Goal: Task Accomplishment & Management: Use online tool/utility

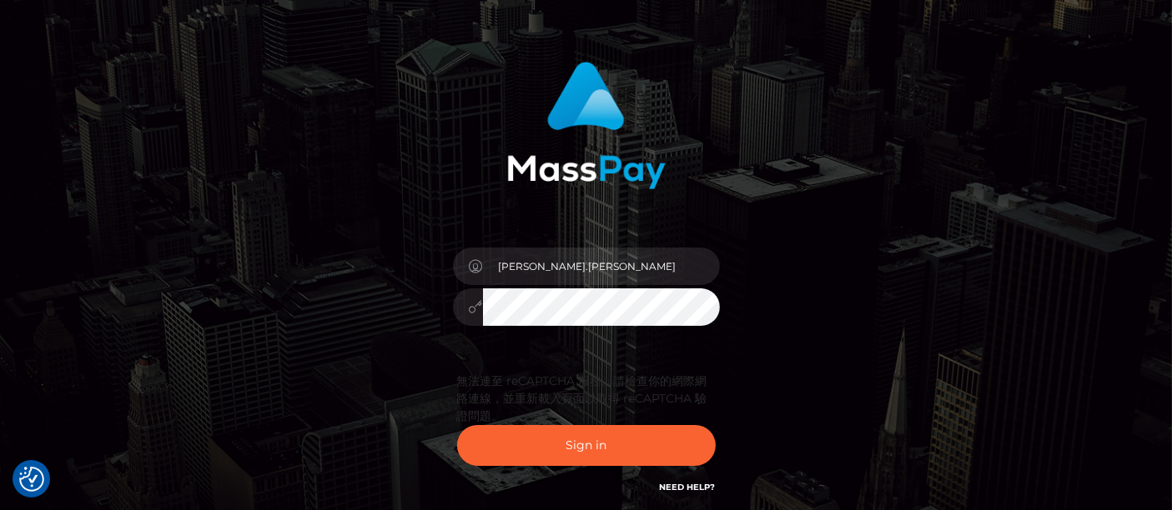
scroll to position [88, 0]
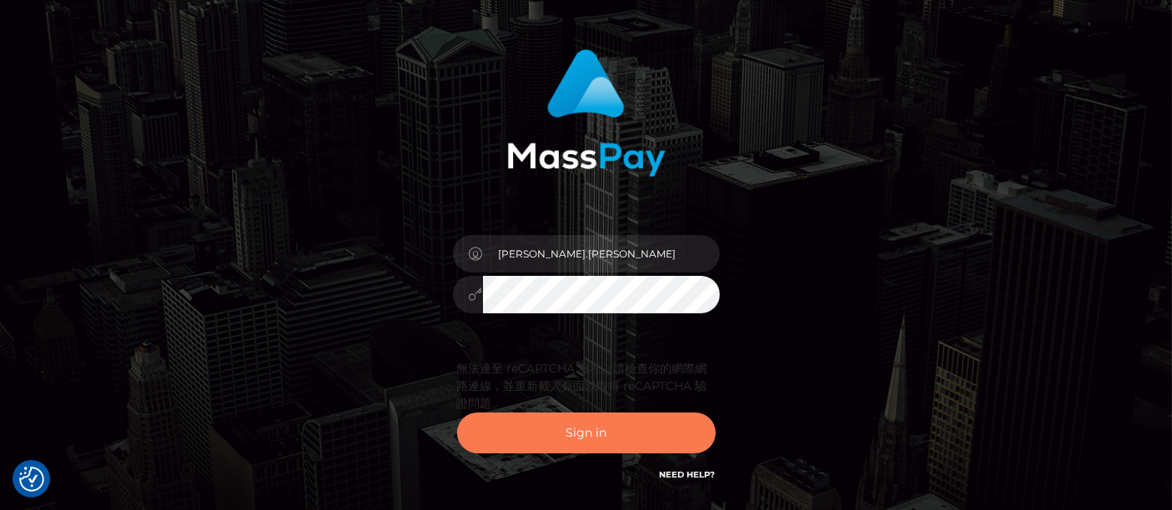
click at [575, 429] on button "Sign in" at bounding box center [586, 433] width 259 height 41
click at [580, 434] on button "Sign in" at bounding box center [586, 433] width 259 height 41
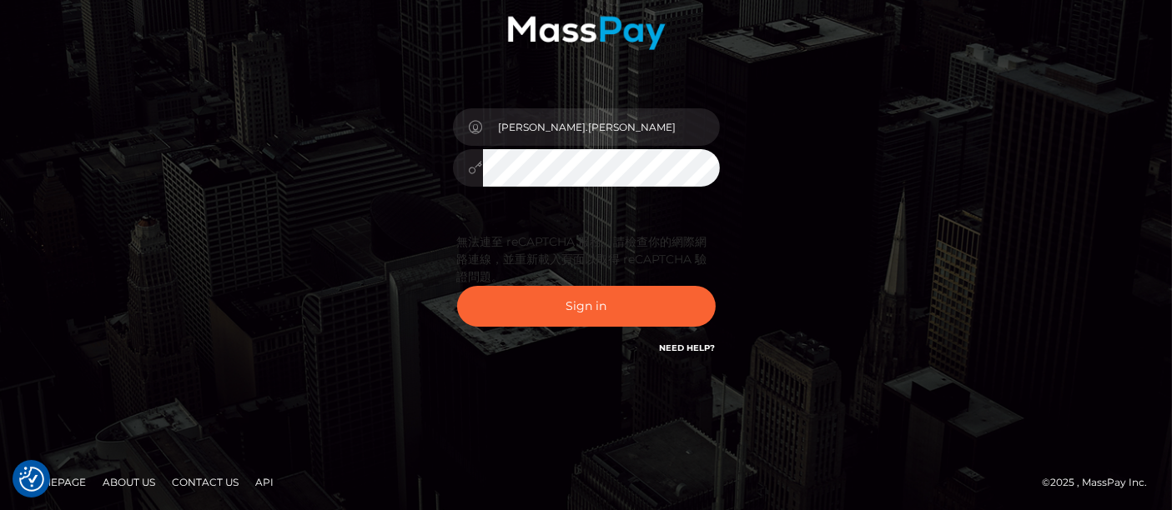
scroll to position [216, 0]
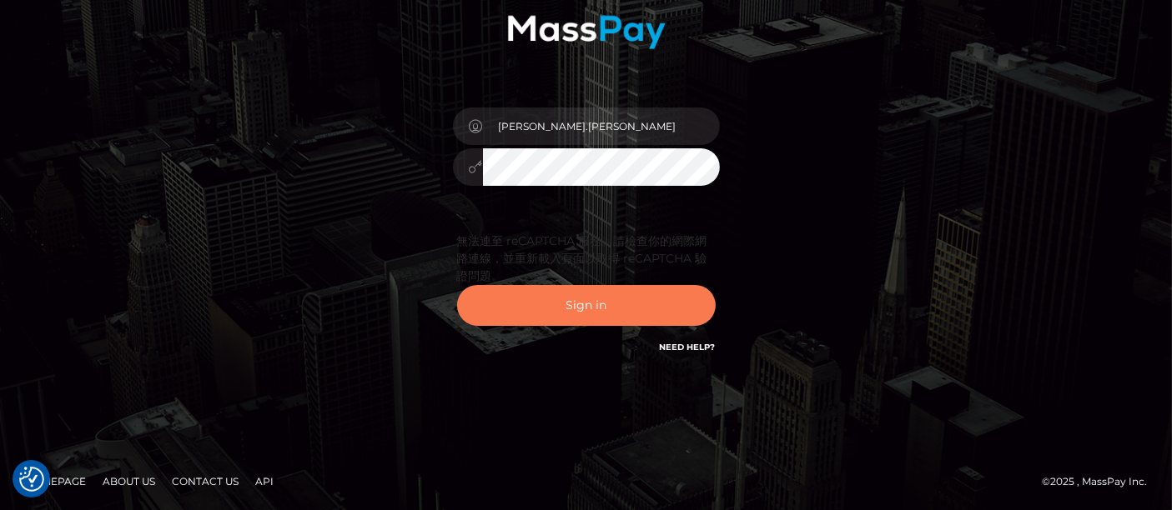
click at [604, 294] on button "Sign in" at bounding box center [586, 305] width 259 height 41
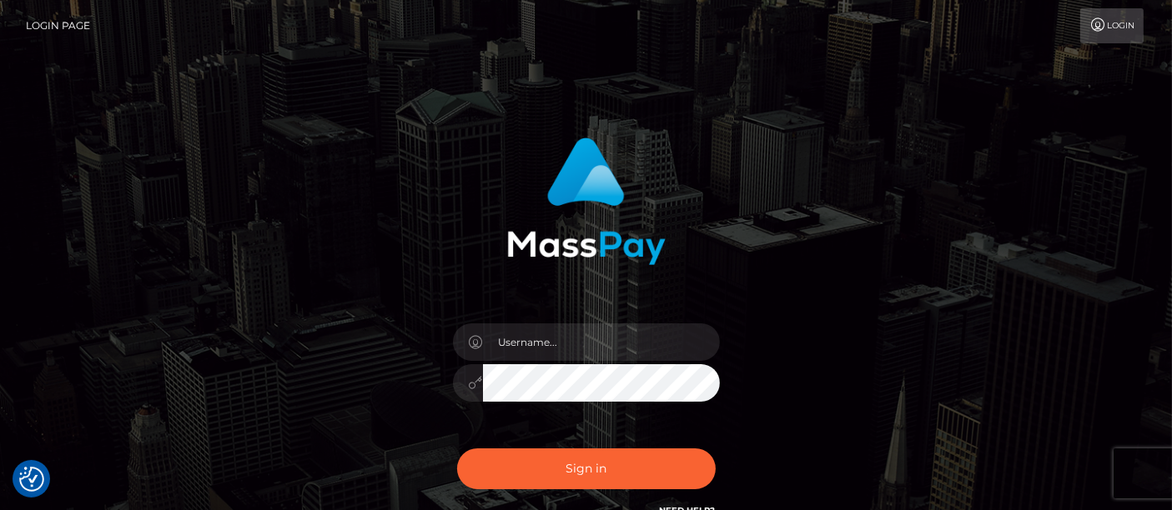
scroll to position [163, 0]
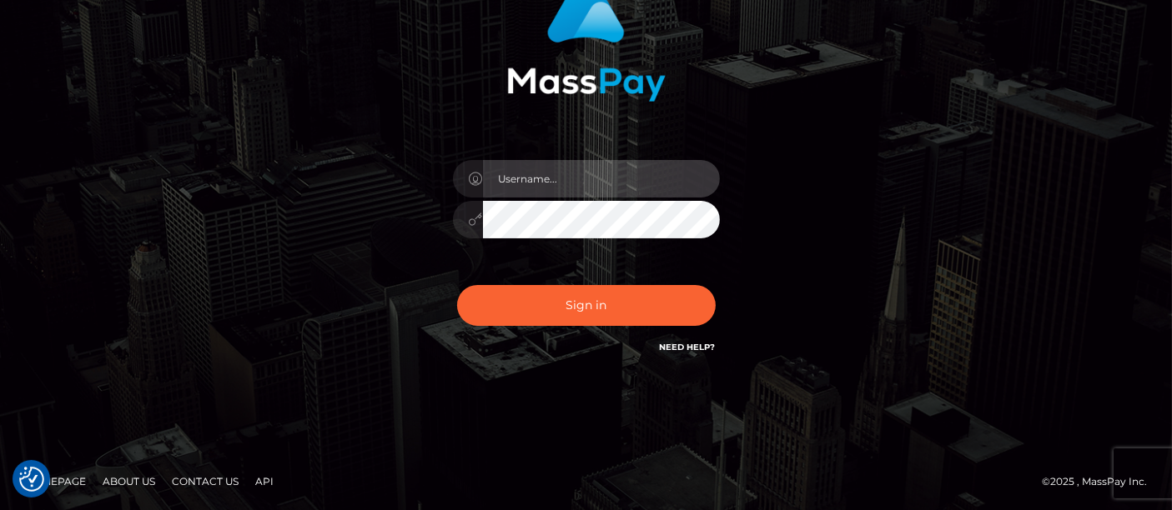
type input "matthew.wong"
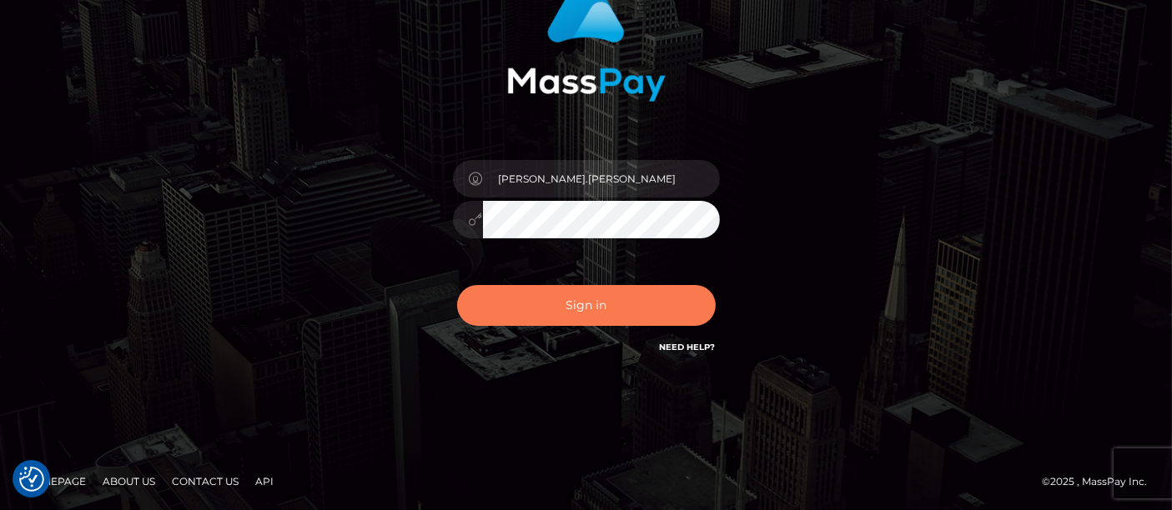
click at [611, 307] on button "Sign in" at bounding box center [586, 305] width 259 height 41
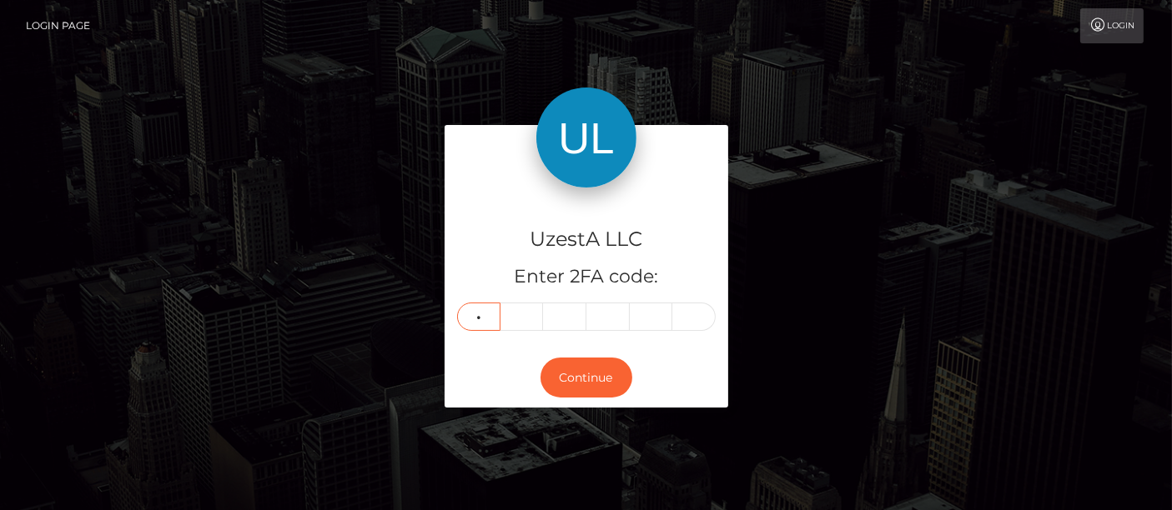
type input "6"
type input "2"
type input "1"
type input "5"
type input "9"
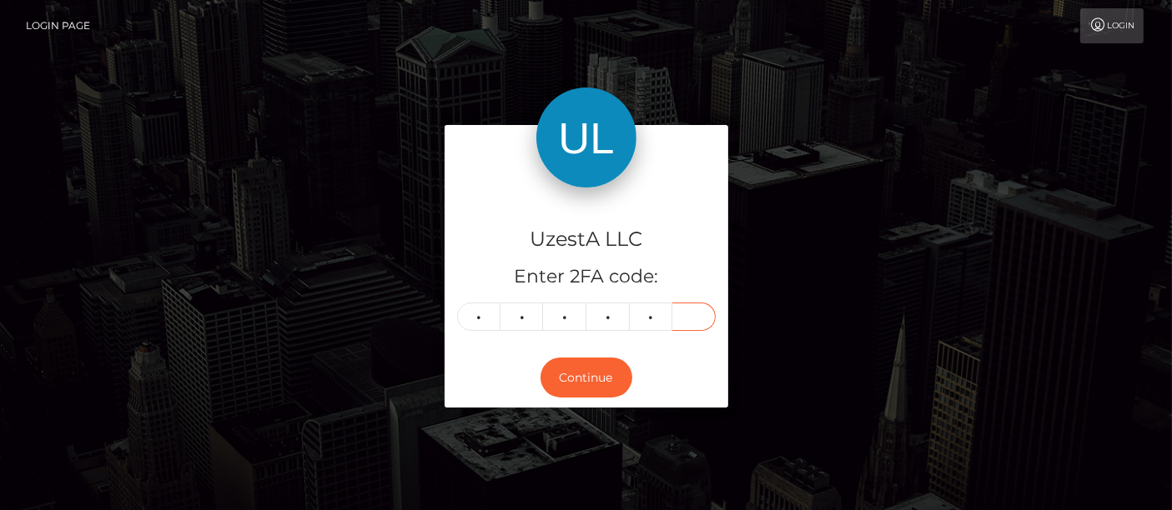
type input "2"
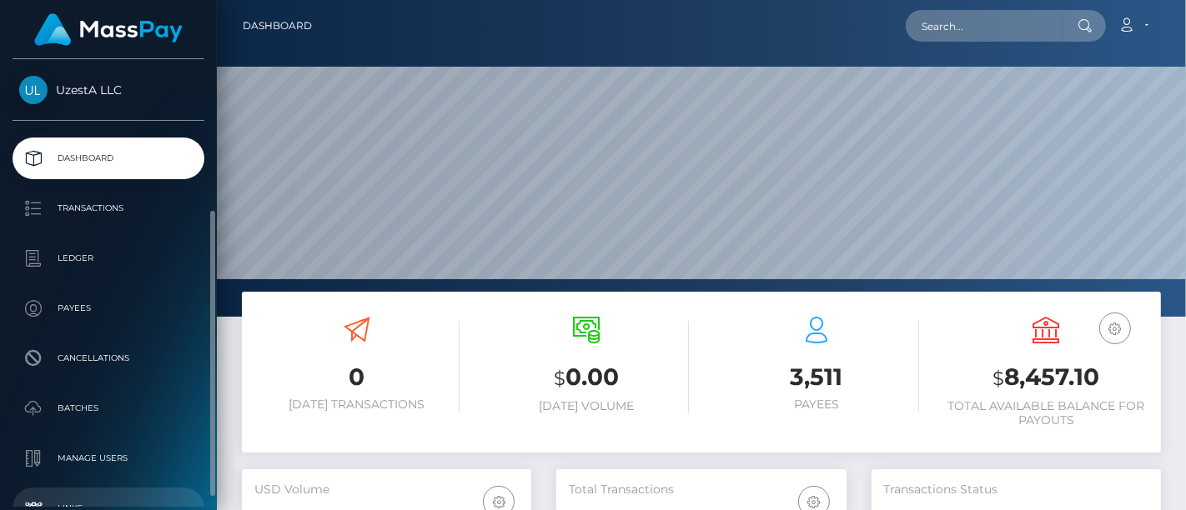
scroll to position [93, 0]
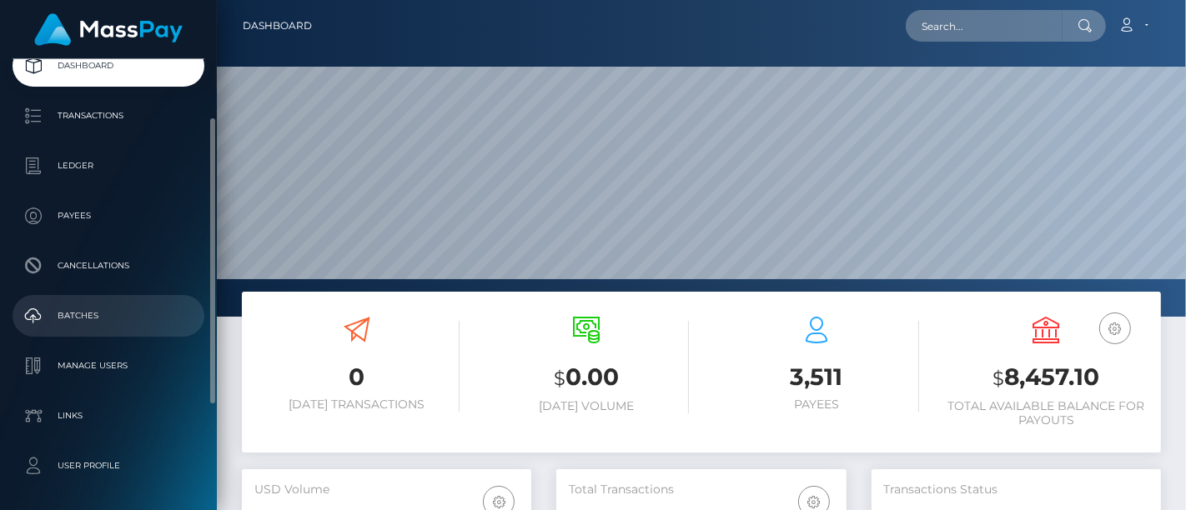
click at [101, 316] on p "Batches" at bounding box center [108, 316] width 178 height 25
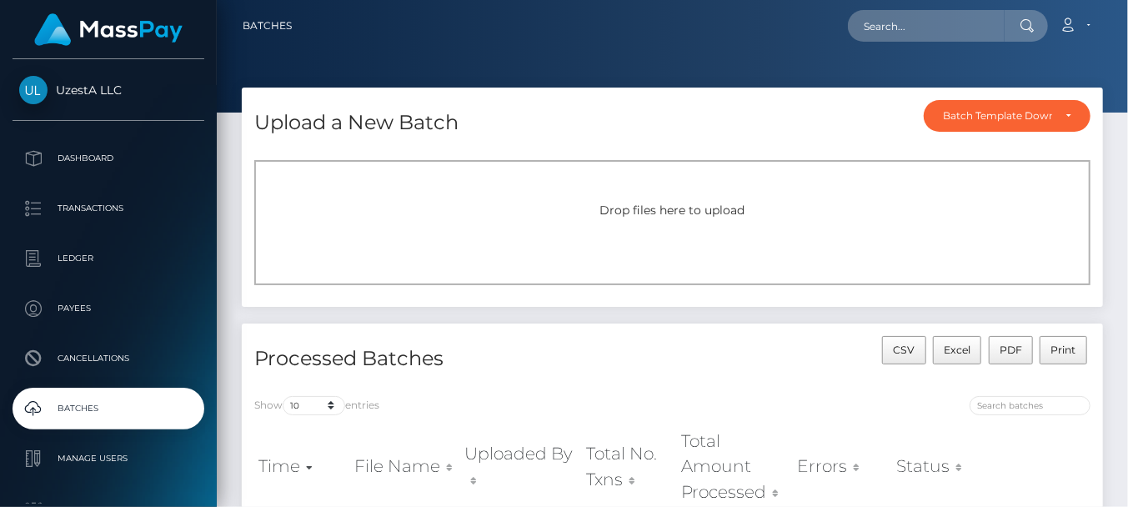
click at [325, 228] on div "Drop files here to upload" at bounding box center [672, 222] width 836 height 125
click at [675, 105] on div "Upload a New Batch Batch Template Download AED payout ARS payout AUD payout BRL…" at bounding box center [672, 118] width 861 height 60
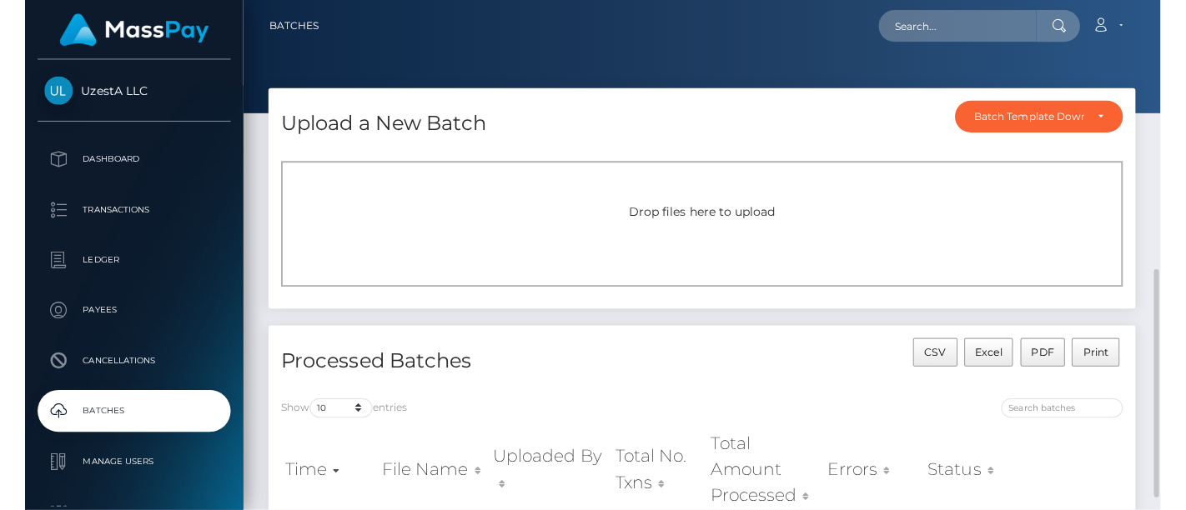
scroll to position [185, 0]
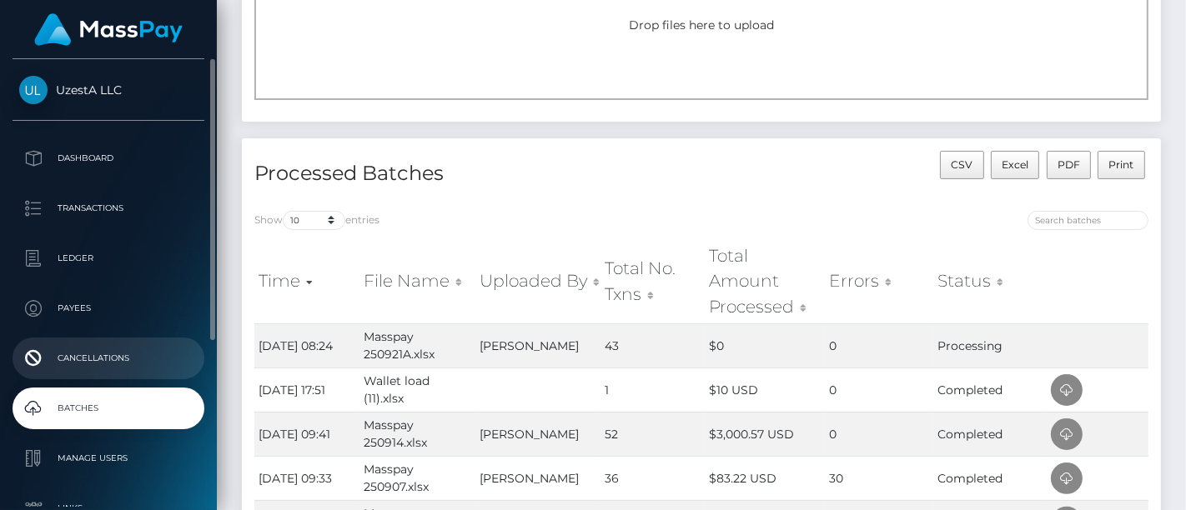
click at [96, 349] on p "Cancellations" at bounding box center [108, 358] width 178 height 25
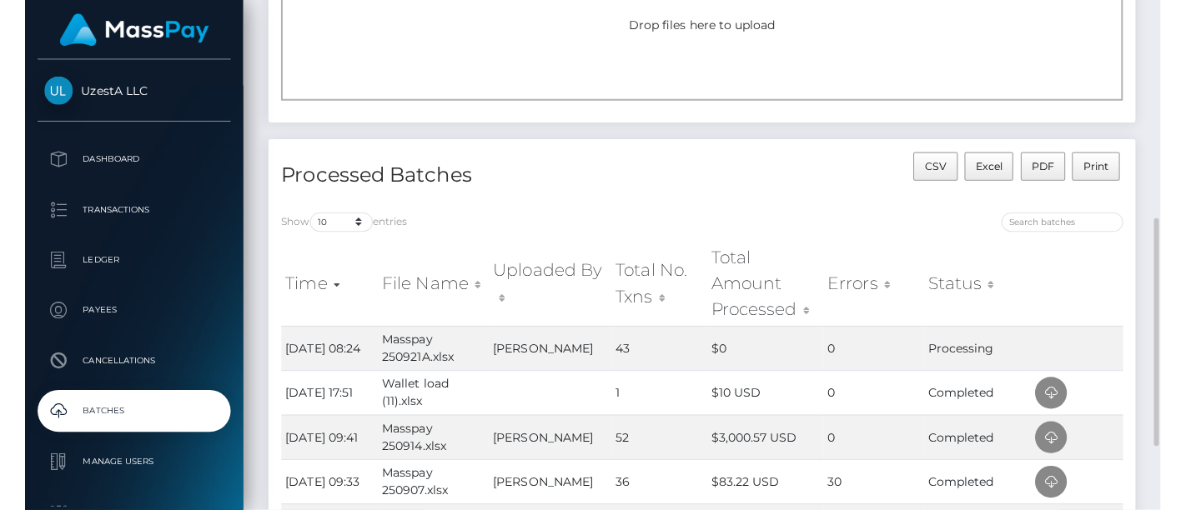
scroll to position [370, 0]
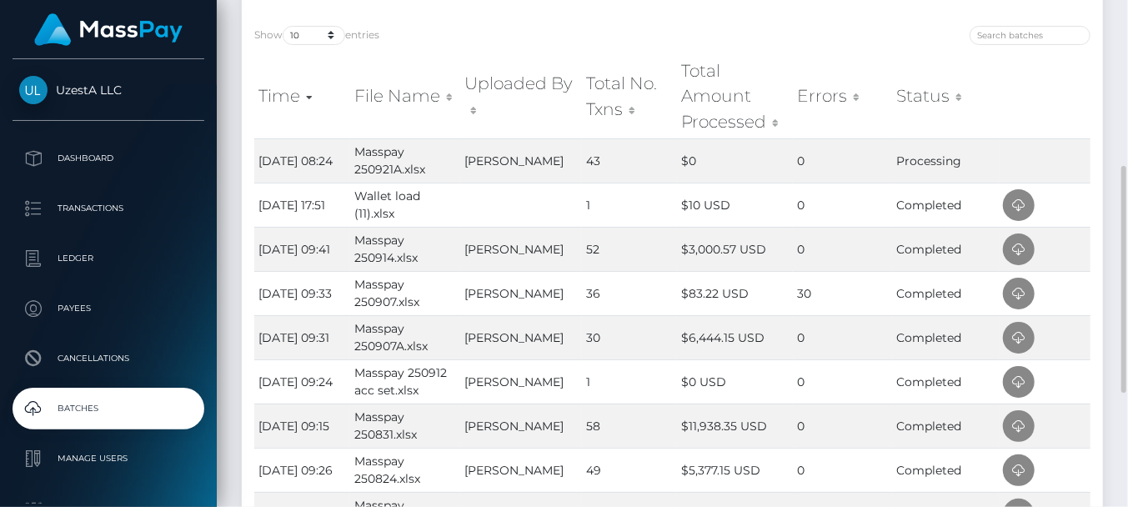
click at [773, 75] on th "Total Amount Processed" at bounding box center [734, 96] width 115 height 84
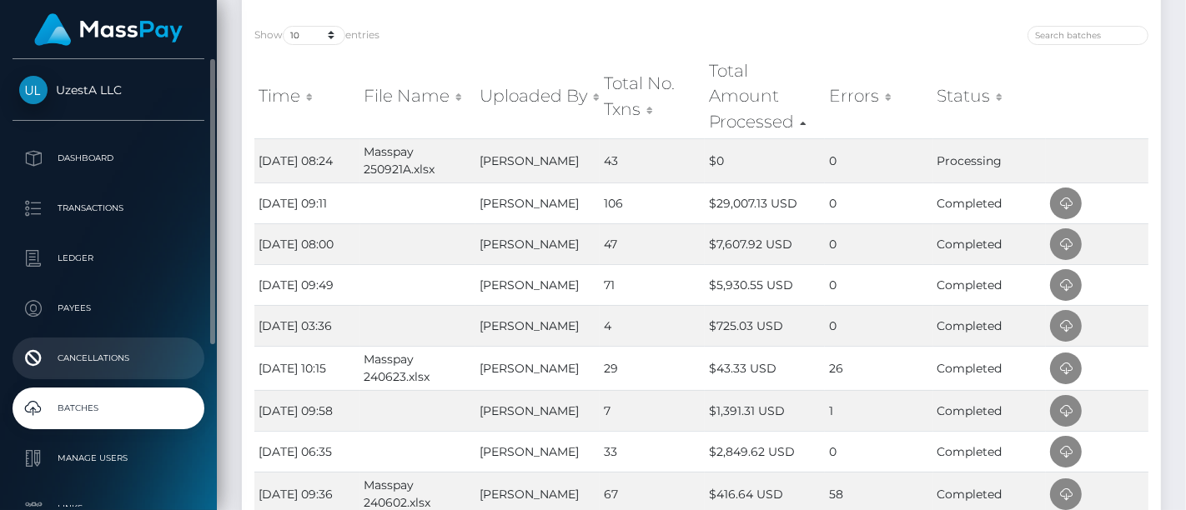
click at [62, 346] on p "Cancellations" at bounding box center [108, 358] width 178 height 25
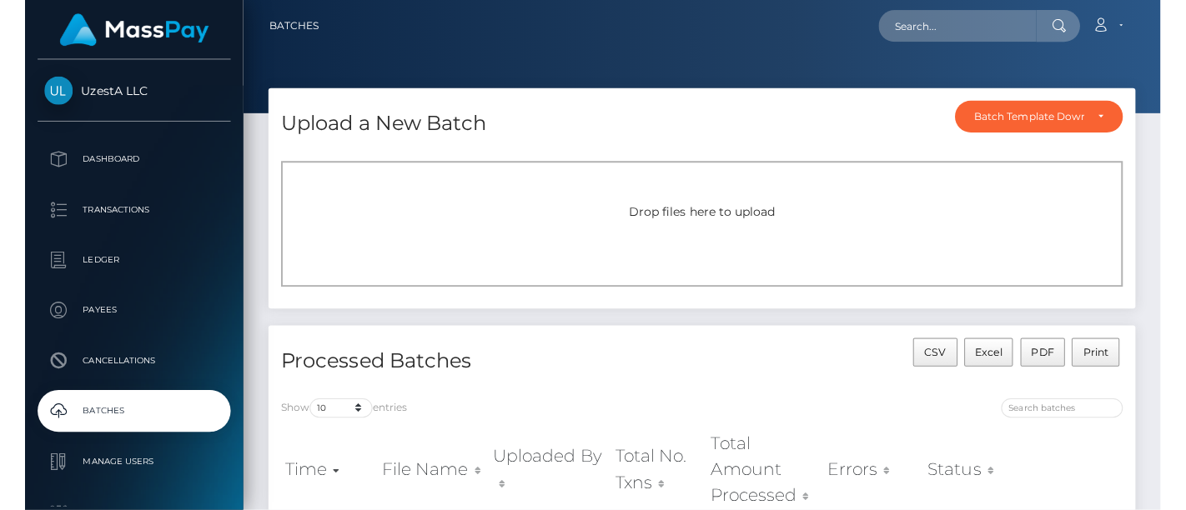
scroll to position [278, 0]
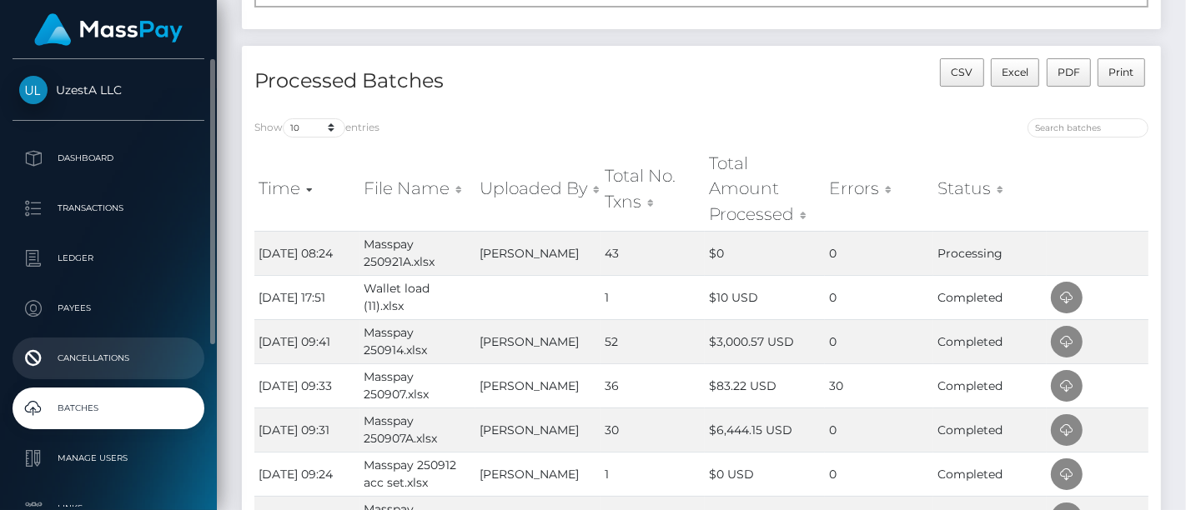
click at [91, 365] on p "Cancellations" at bounding box center [108, 358] width 178 height 25
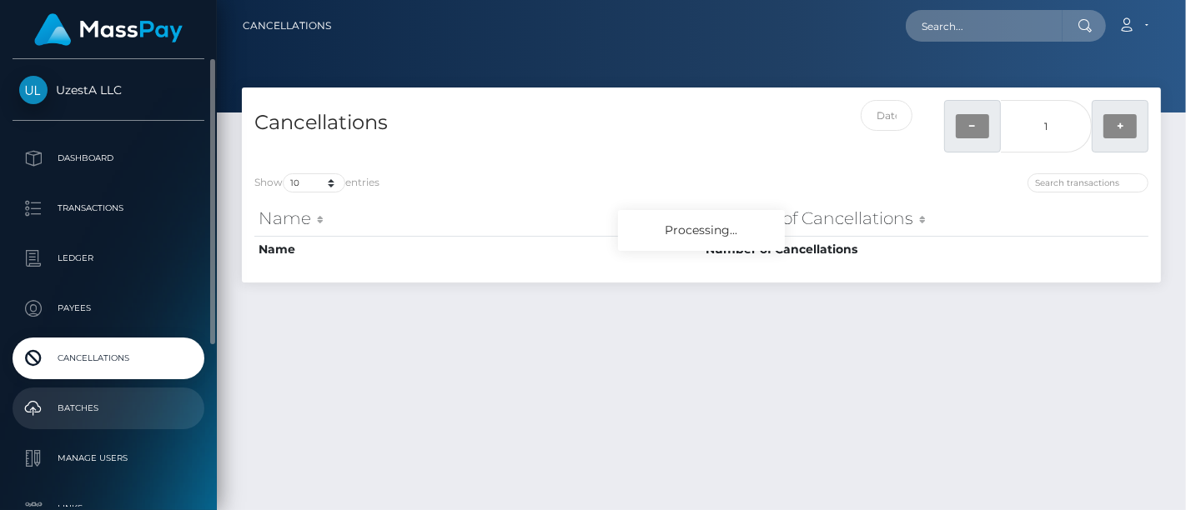
click at [67, 418] on p "Batches" at bounding box center [108, 408] width 178 height 25
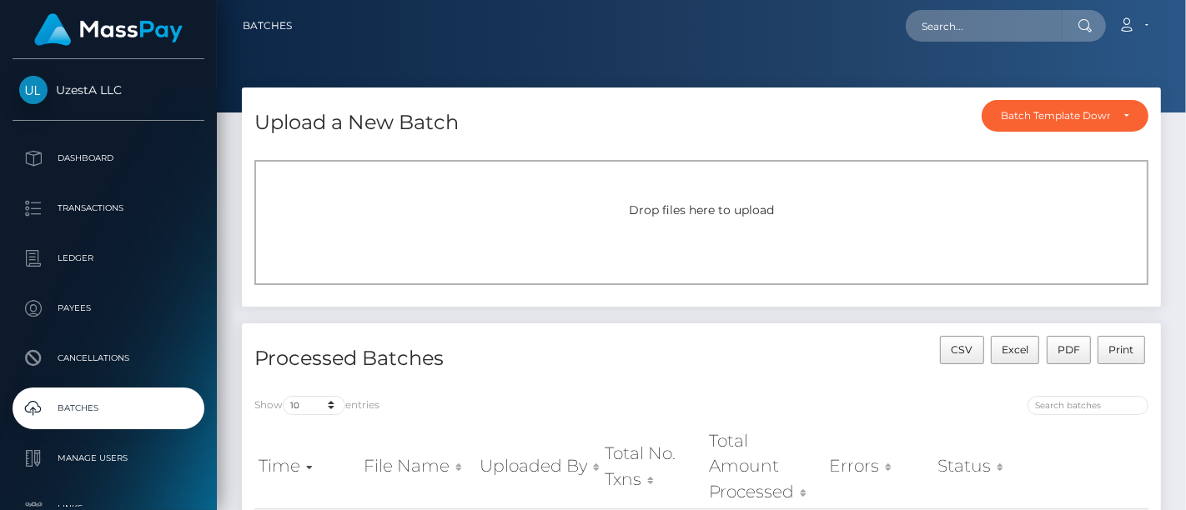
scroll to position [185, 0]
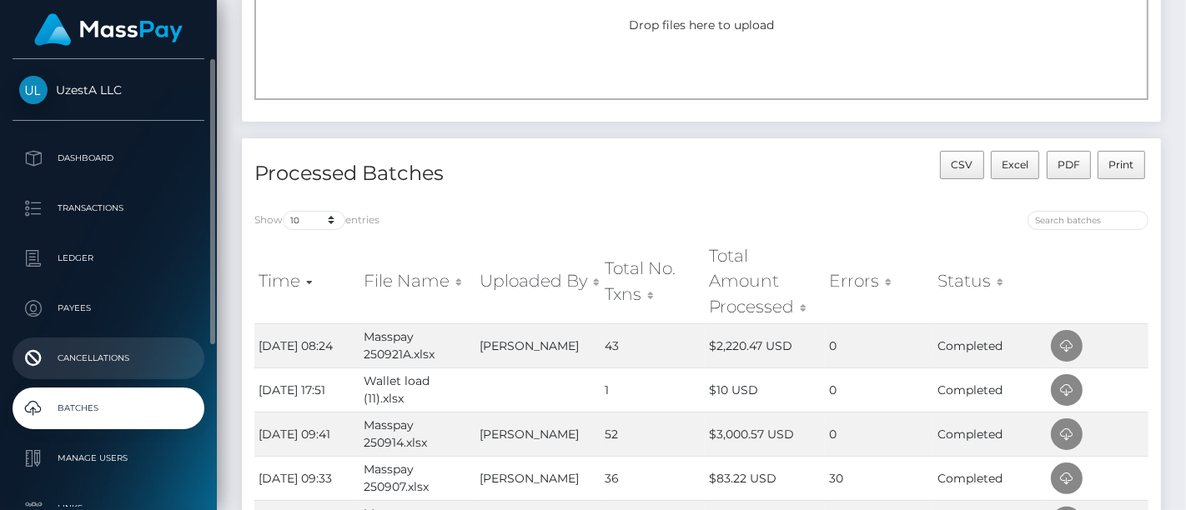
click at [129, 355] on p "Cancellations" at bounding box center [108, 358] width 178 height 25
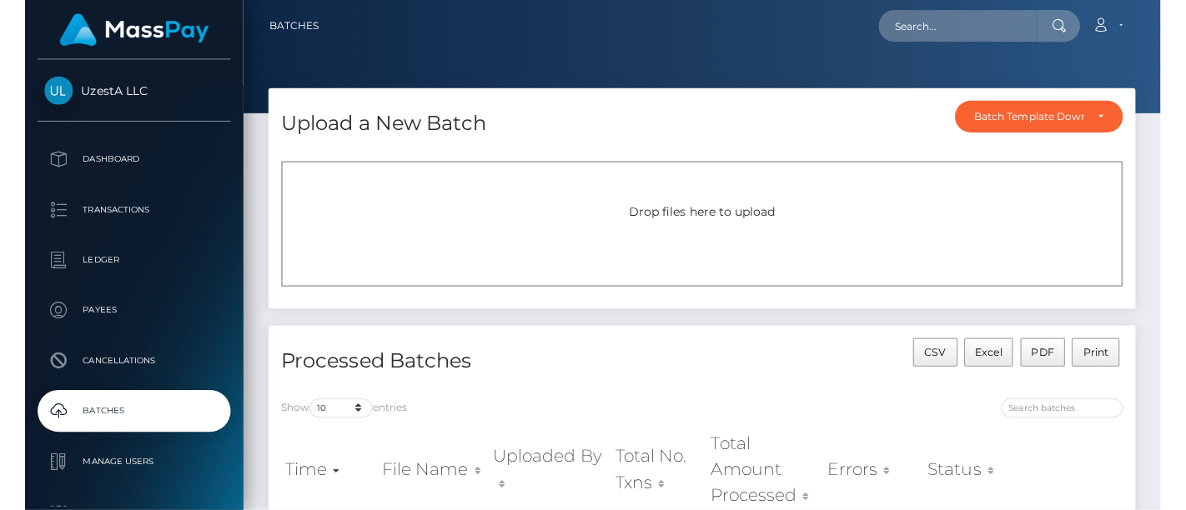
scroll to position [370, 0]
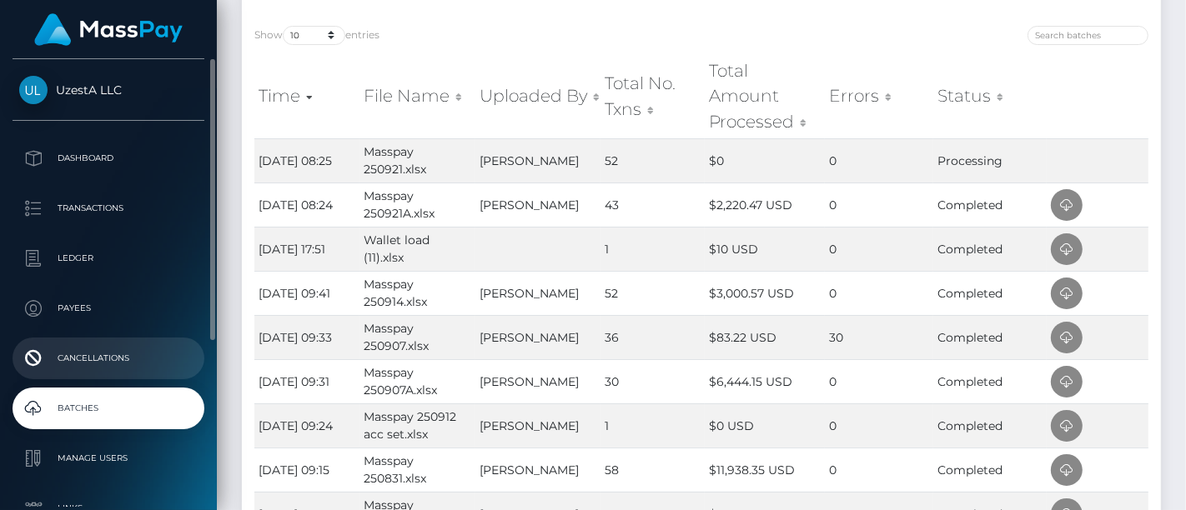
click at [90, 364] on p "Cancellations" at bounding box center [108, 358] width 178 height 25
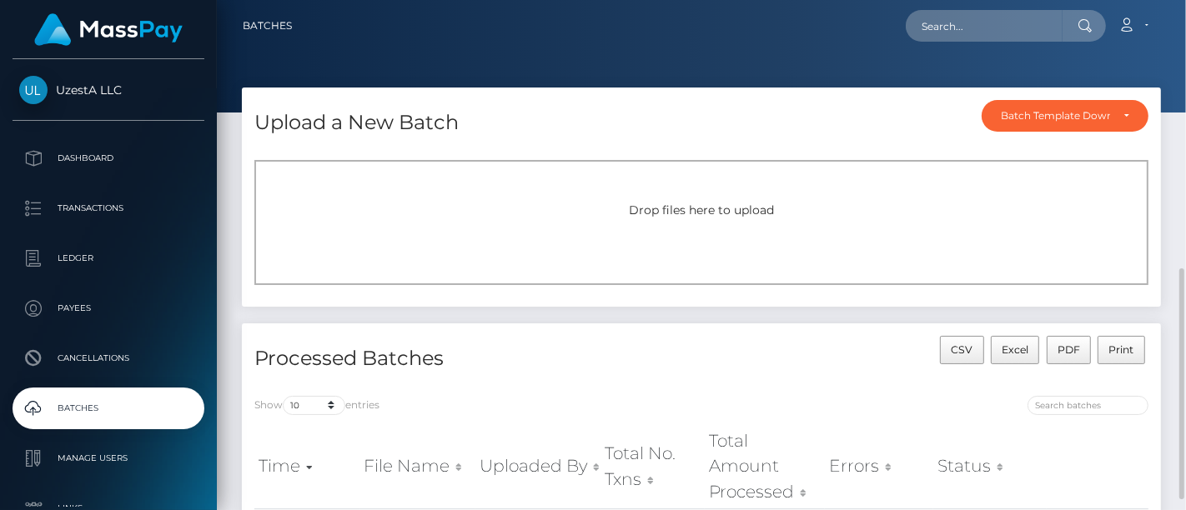
scroll to position [278, 0]
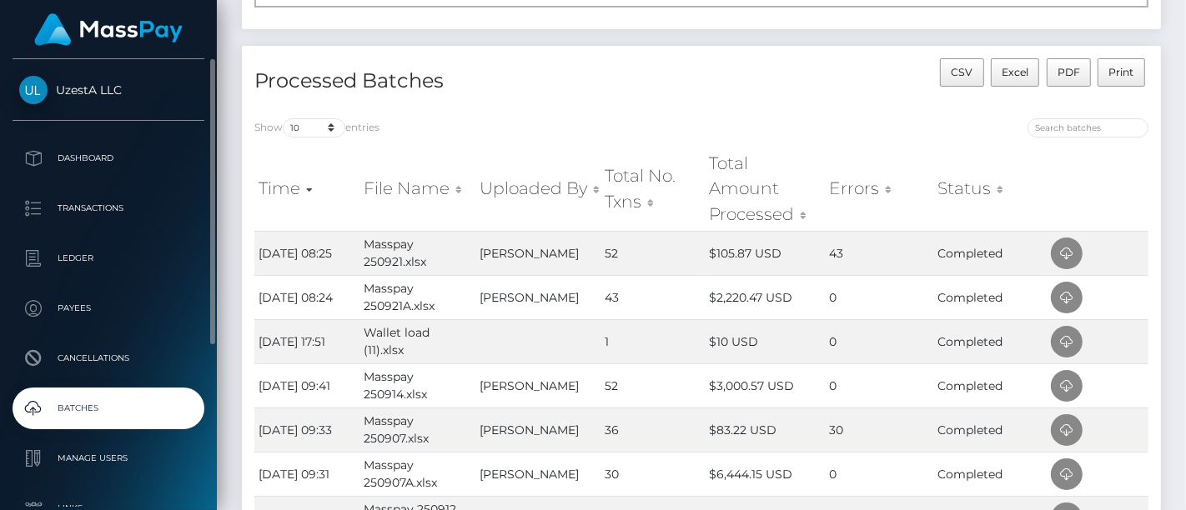
click at [93, 91] on span "UzestA LLC" at bounding box center [109, 90] width 192 height 15
click at [90, 160] on p "Dashboard" at bounding box center [108, 158] width 178 height 25
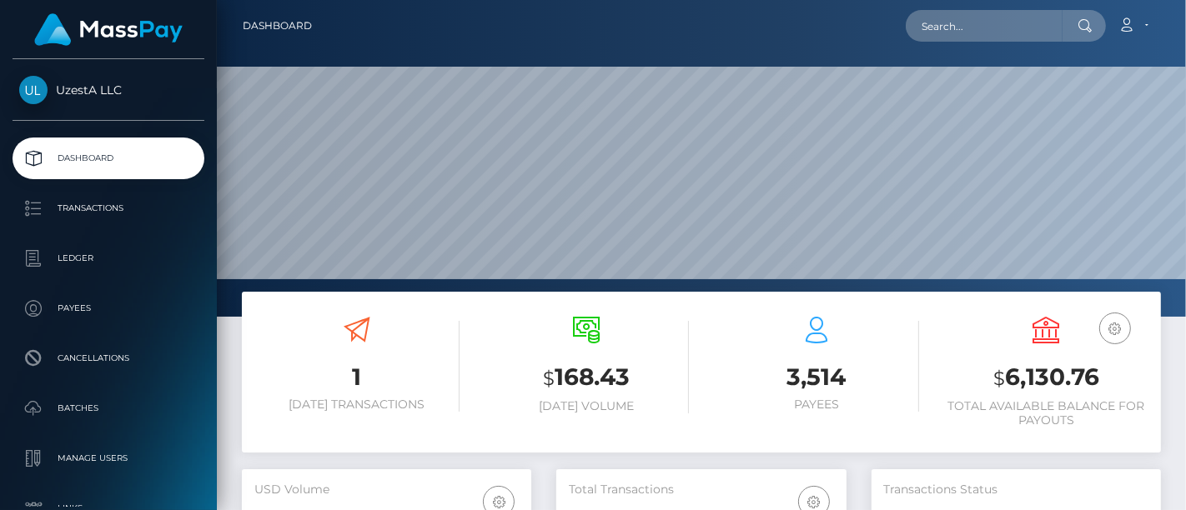
scroll to position [295, 289]
